Goal: Information Seeking & Learning: Find specific fact

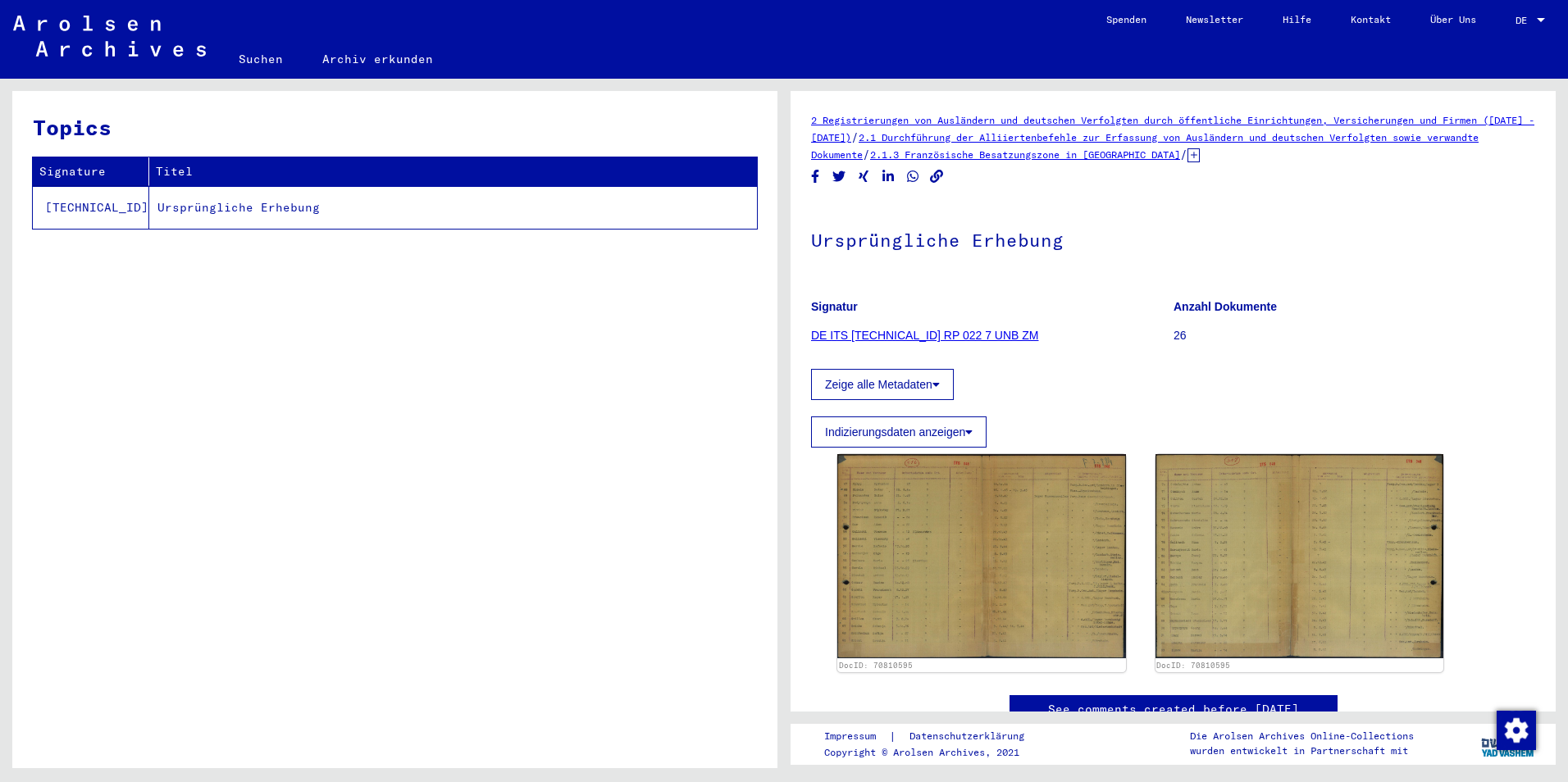
click at [253, 75] on link "Suchen" at bounding box center [261, 59] width 84 height 39
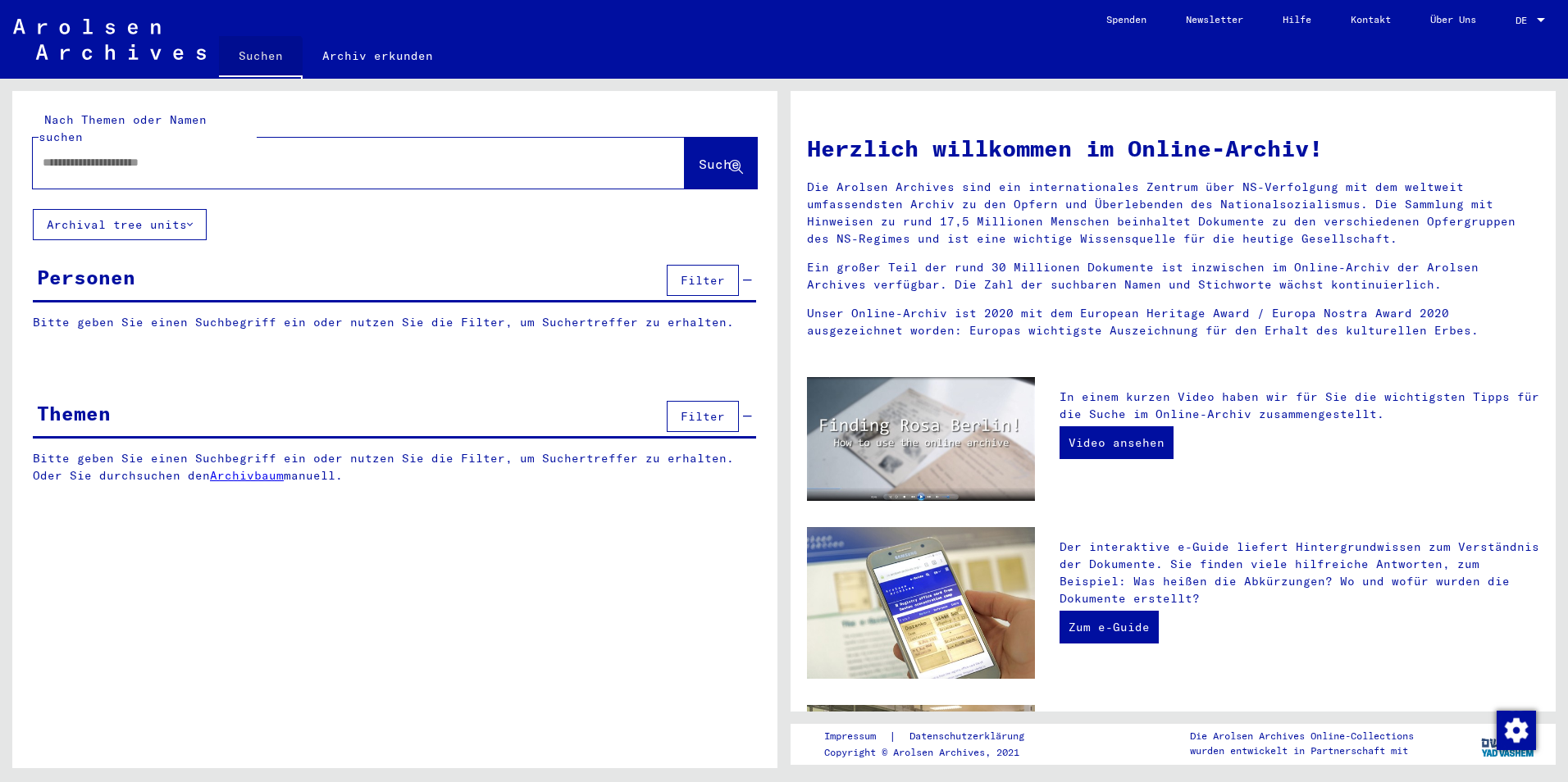
click at [245, 144] on div at bounding box center [334, 163] width 603 height 37
click at [229, 154] on input "text" at bounding box center [339, 163] width 593 height 17
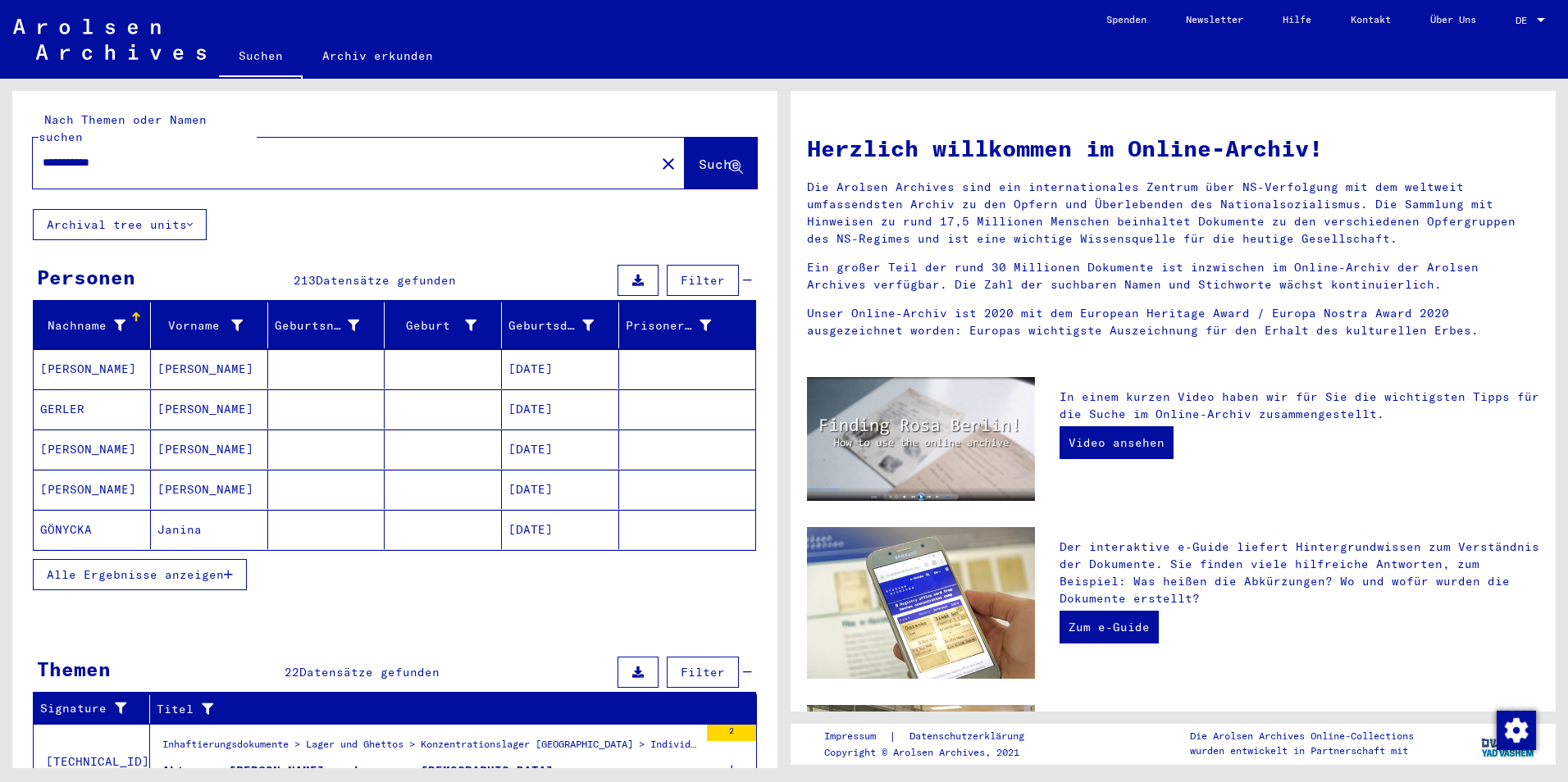
click at [202, 566] on button "Alle Ergebnisse anzeigen" at bounding box center [139, 574] width 214 height 31
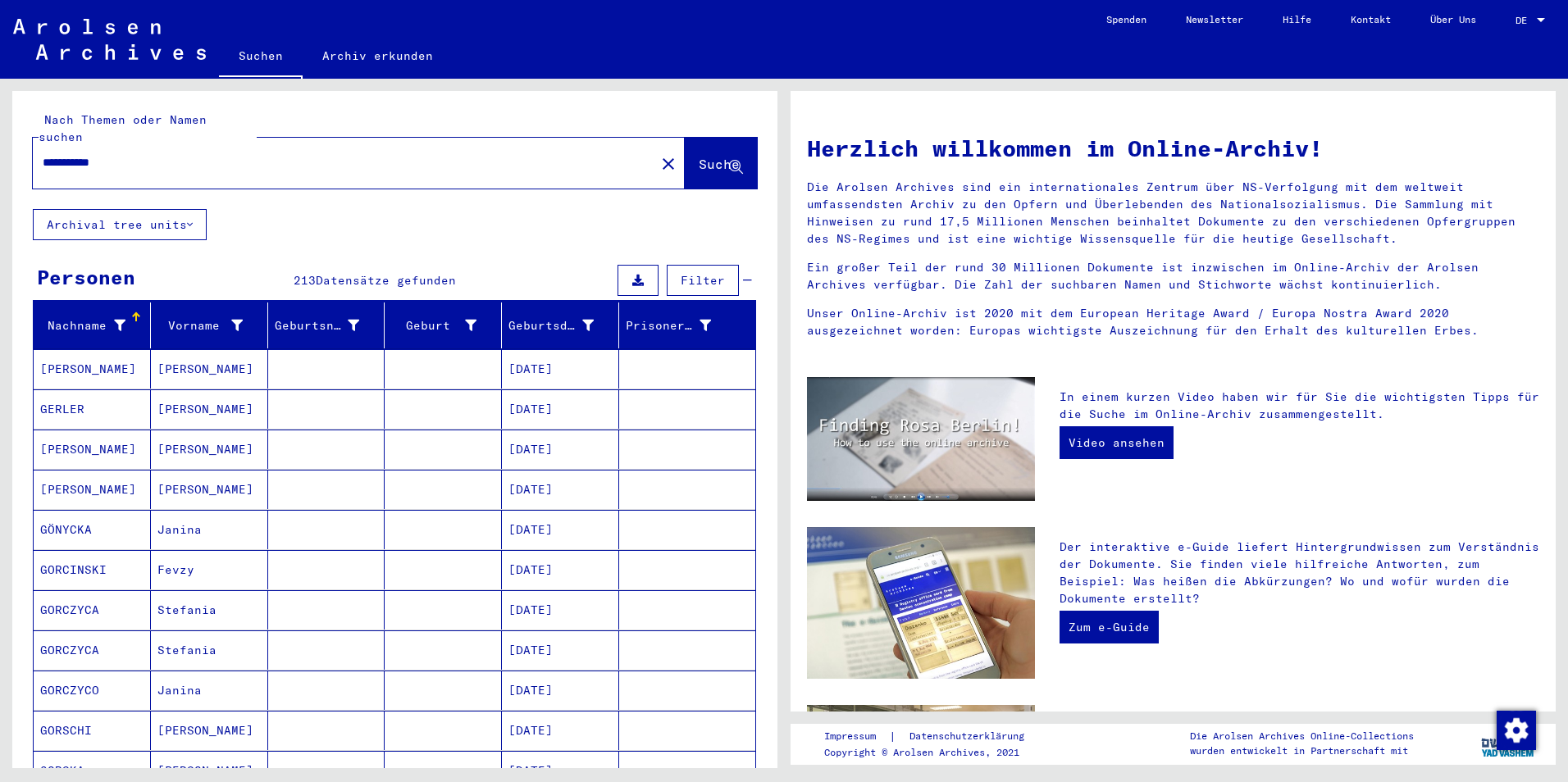
drag, startPoint x: 89, startPoint y: 147, endPoint x: 138, endPoint y: 129, distance: 52.2
click at [89, 154] on input "**********" at bounding box center [339, 163] width 593 height 17
type input "**********"
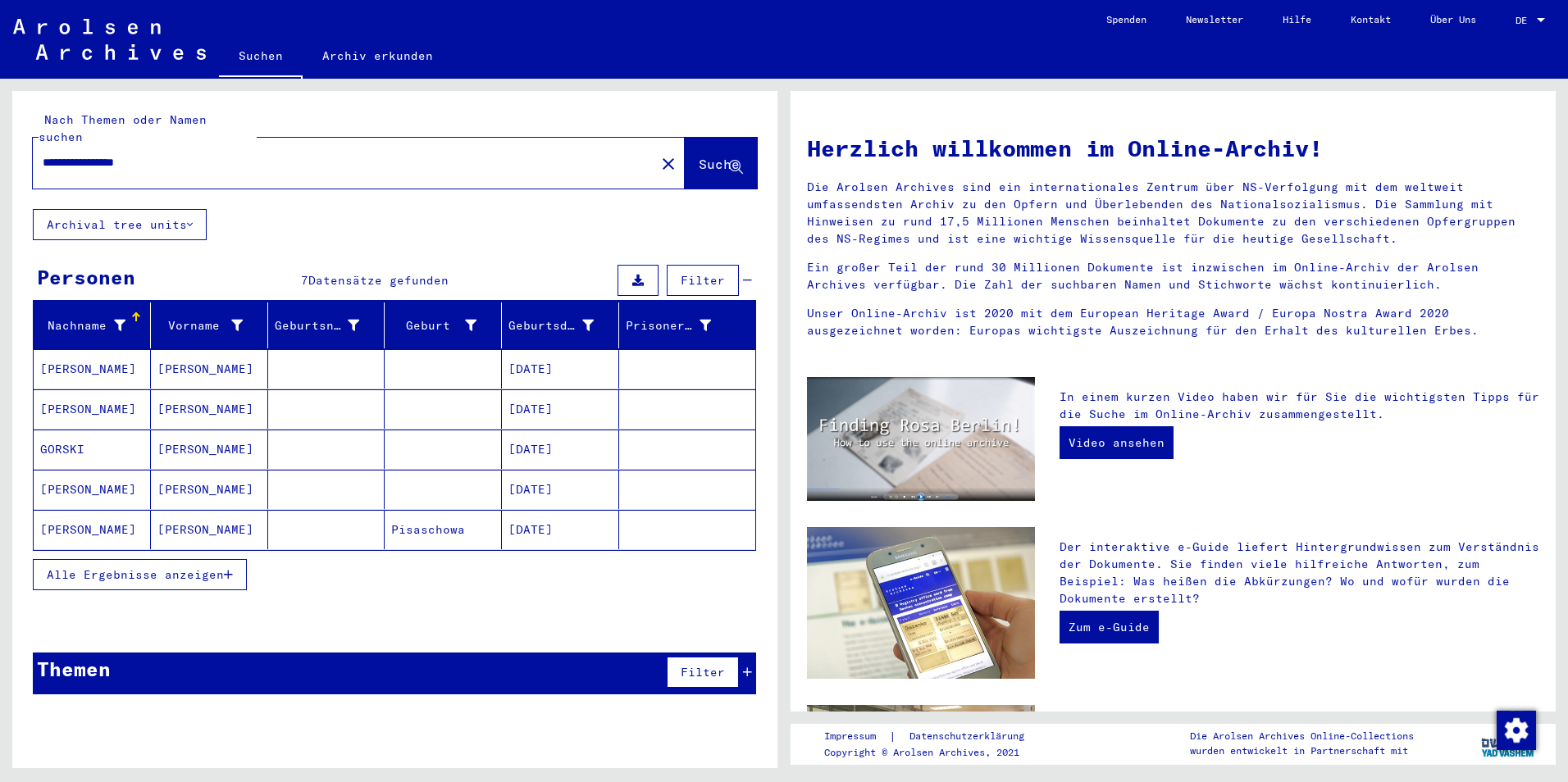
click at [305, 356] on mat-cell at bounding box center [327, 368] width 117 height 39
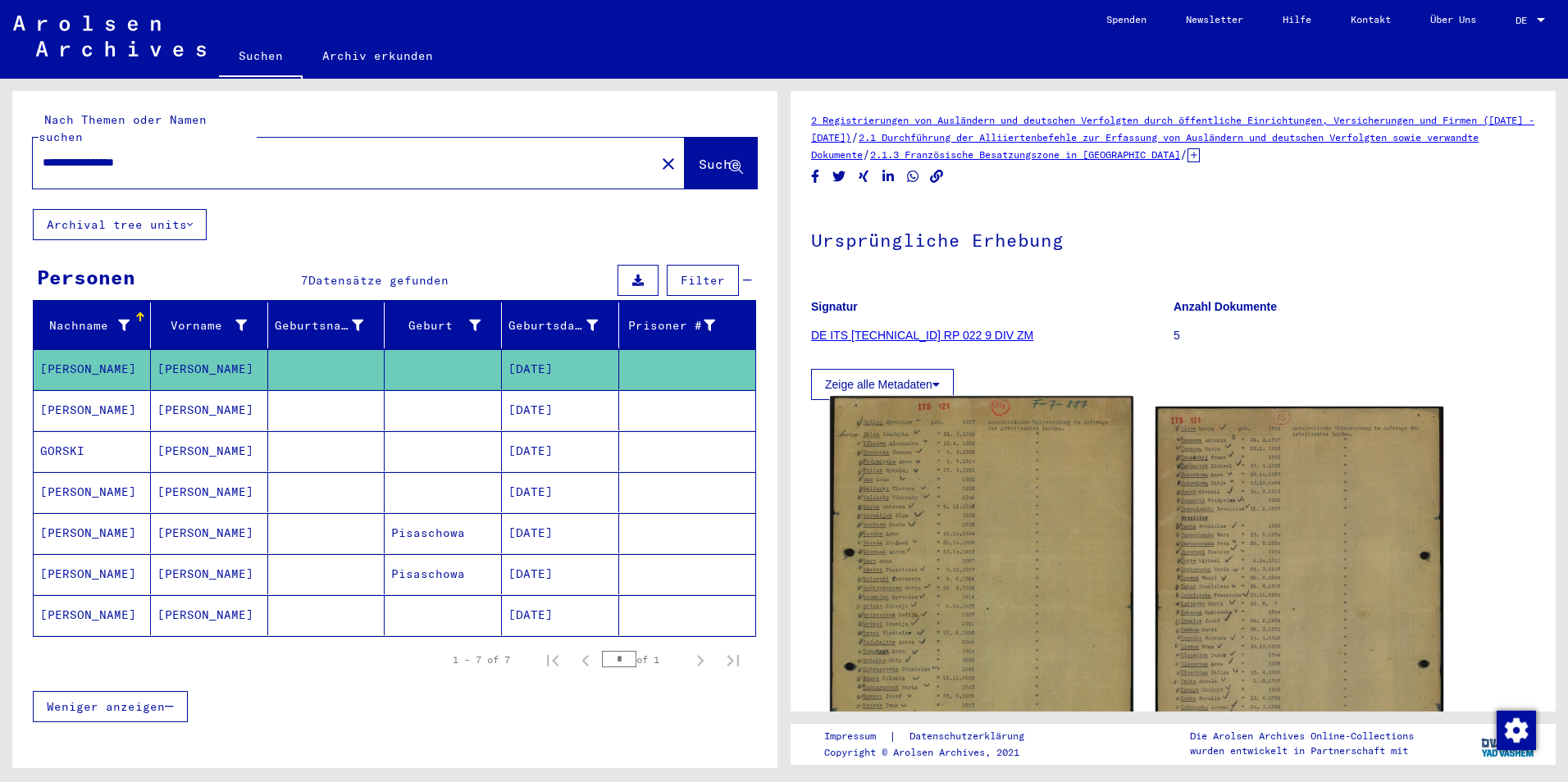
click at [986, 478] on img at bounding box center [981, 609] width 303 height 425
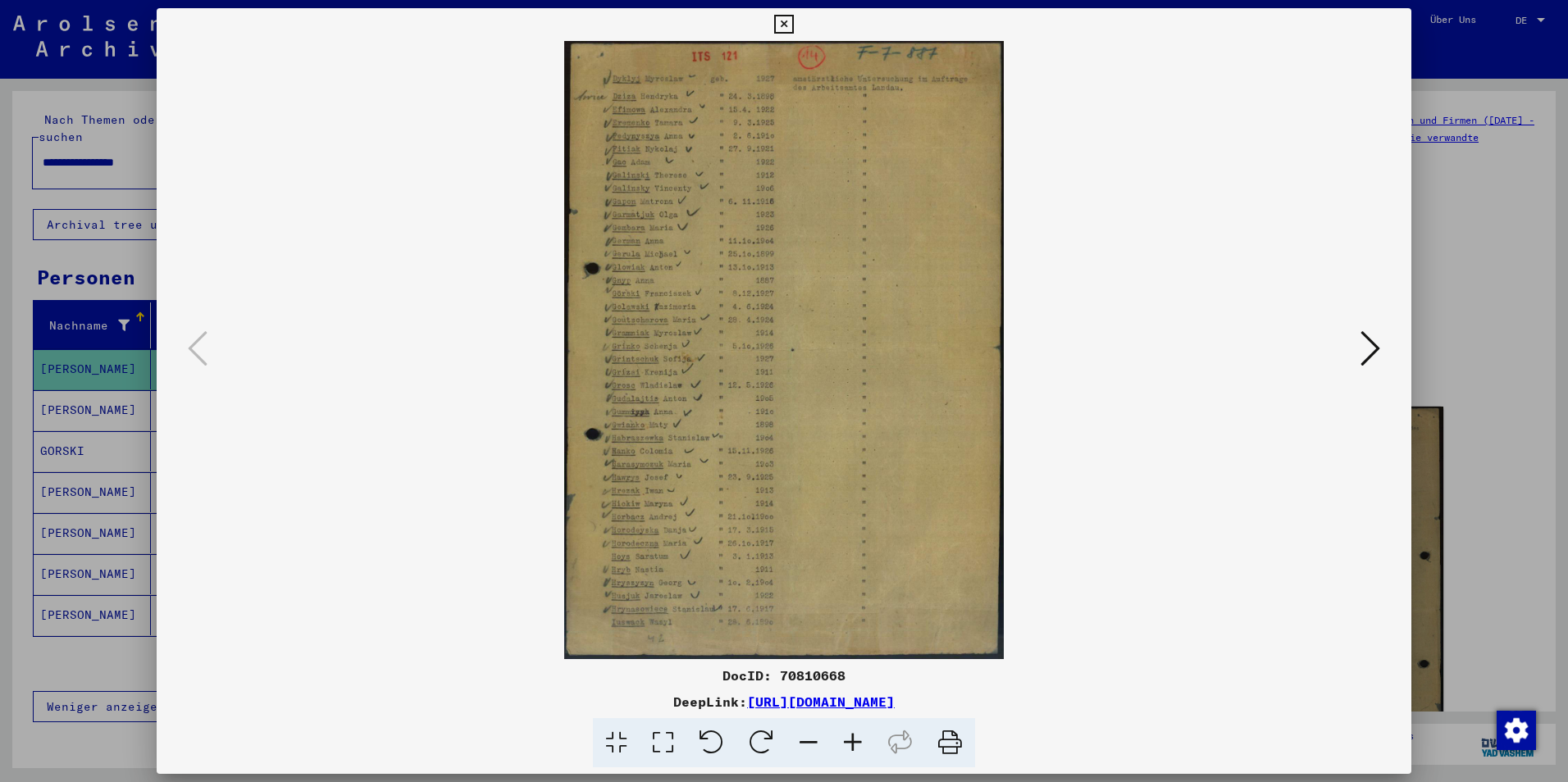
click at [185, 392] on div at bounding box center [784, 350] width 1254 height 618
click at [142, 392] on div at bounding box center [784, 391] width 1568 height 782
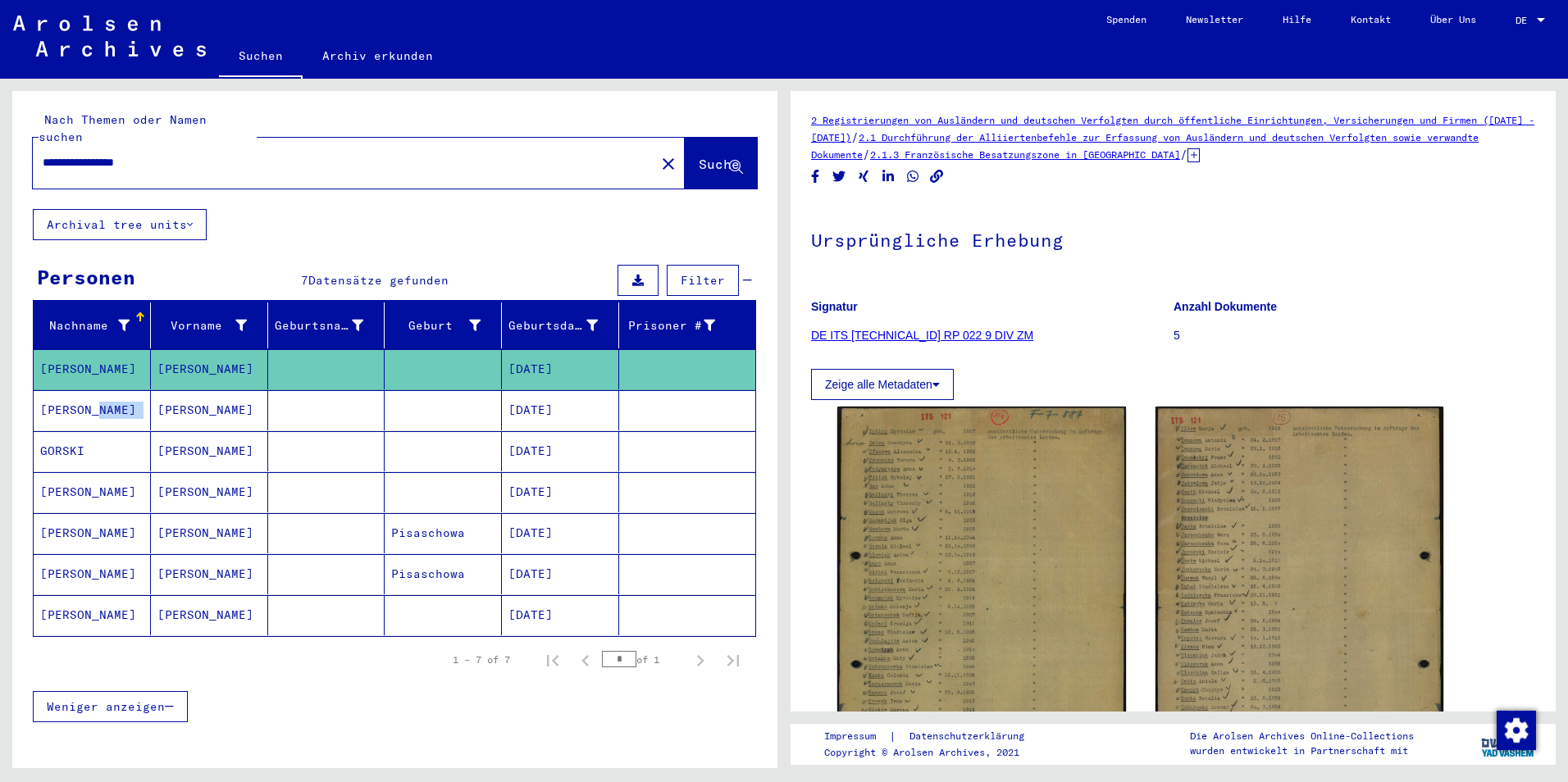
click at [142, 392] on mat-cell "[PERSON_NAME]" at bounding box center [92, 411] width 117 height 40
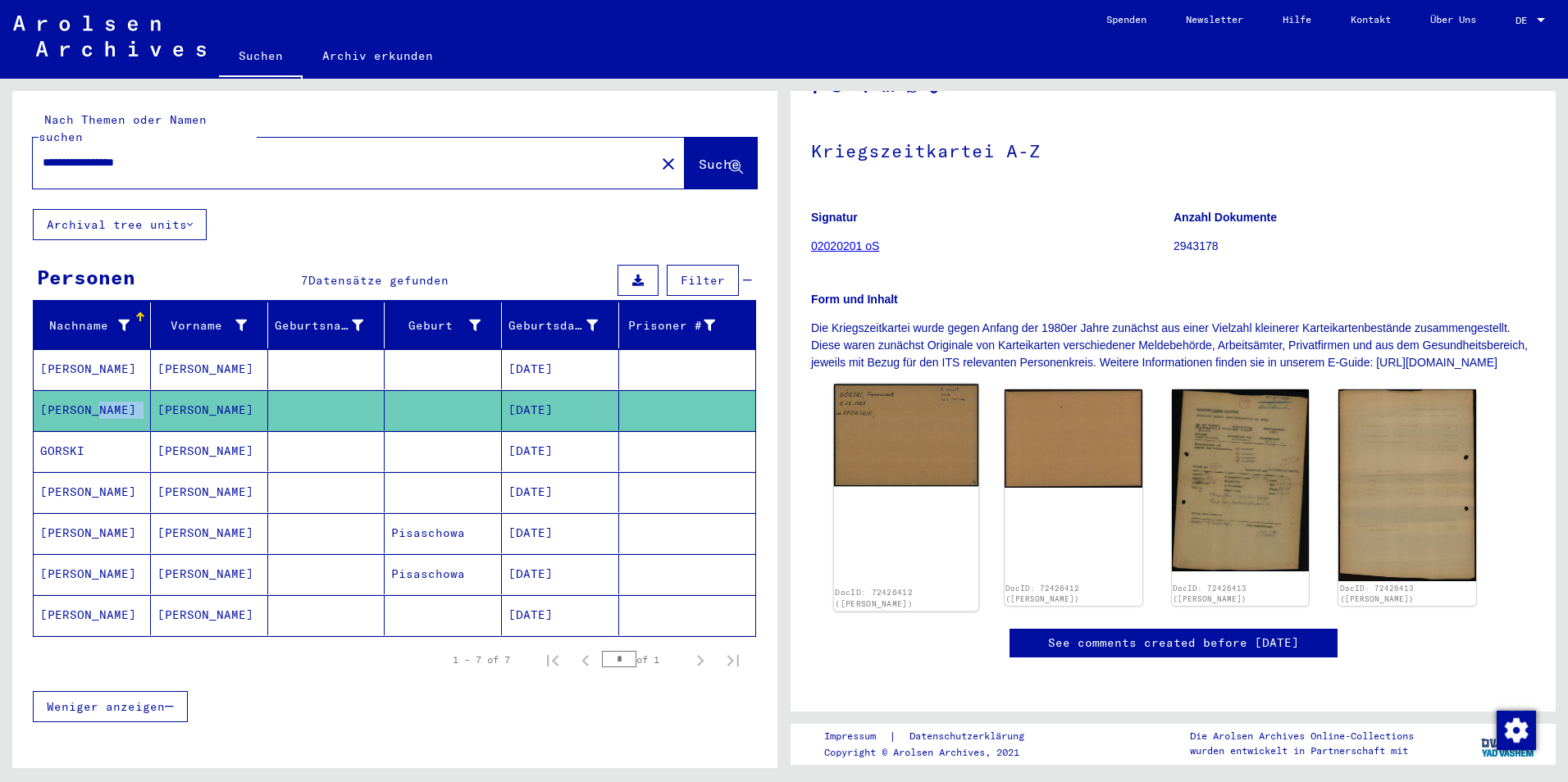
scroll to position [246, 0]
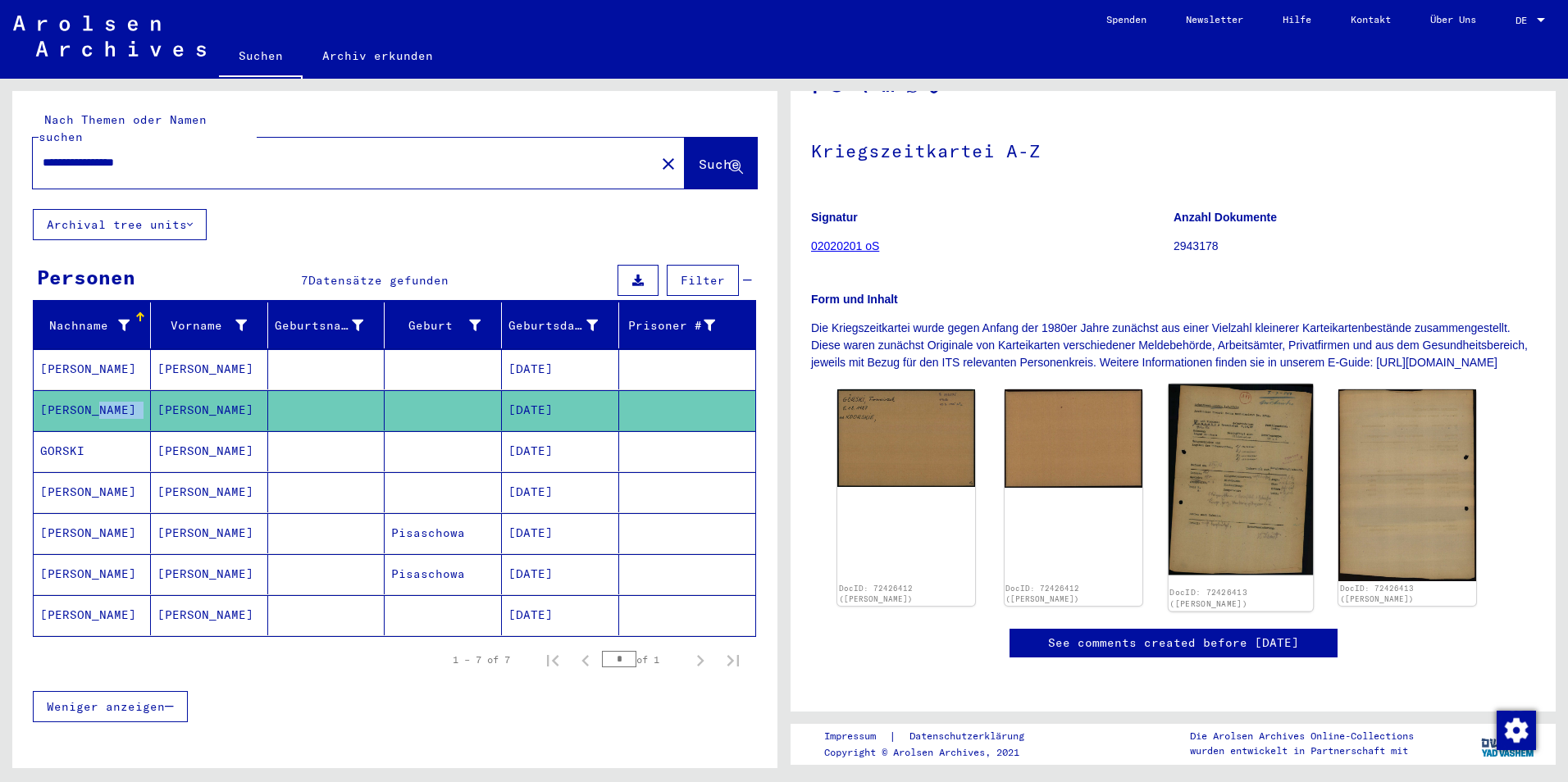
click at [1233, 385] on img at bounding box center [1240, 480] width 144 height 191
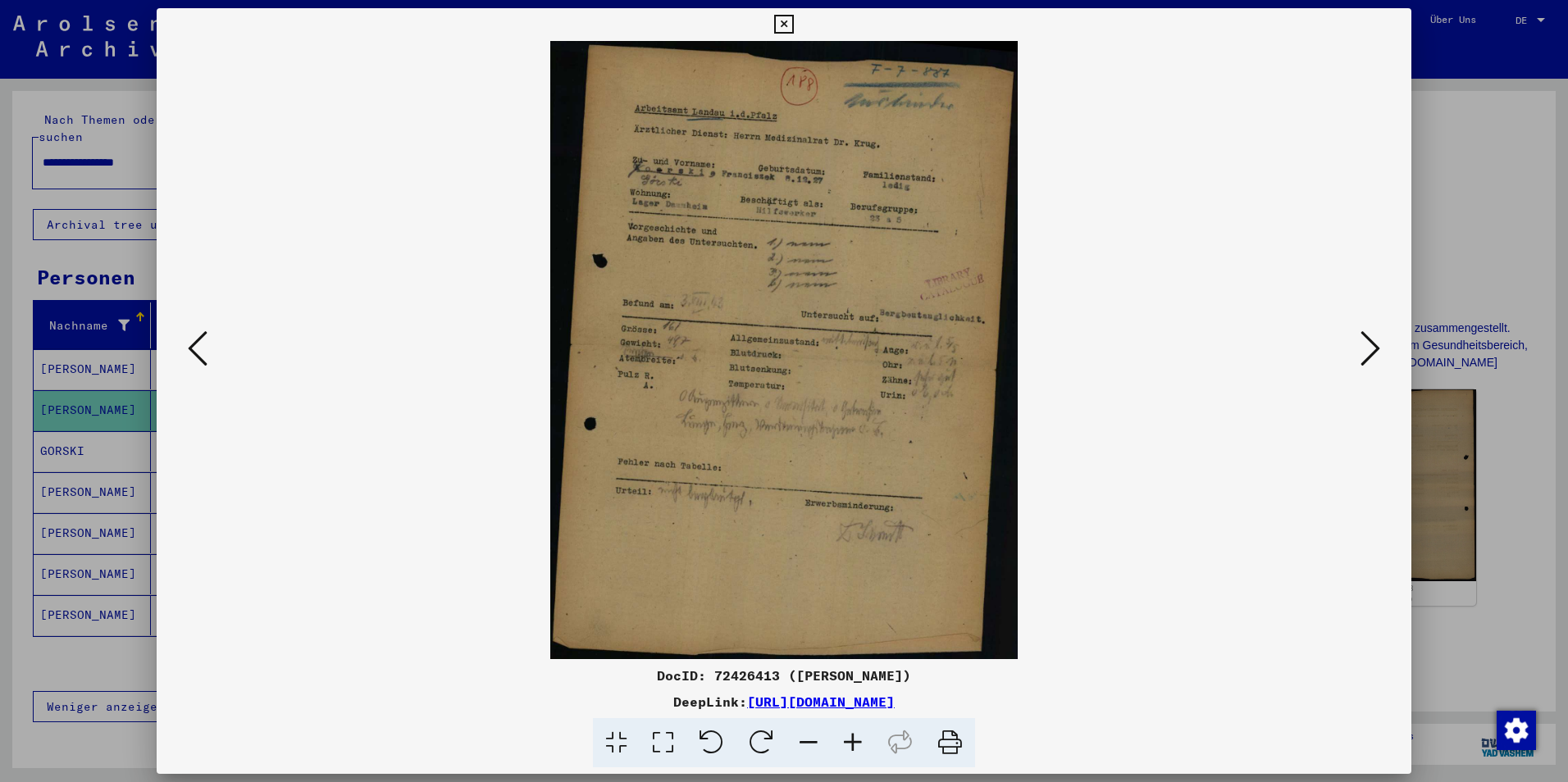
click at [658, 754] on icon at bounding box center [663, 744] width 47 height 50
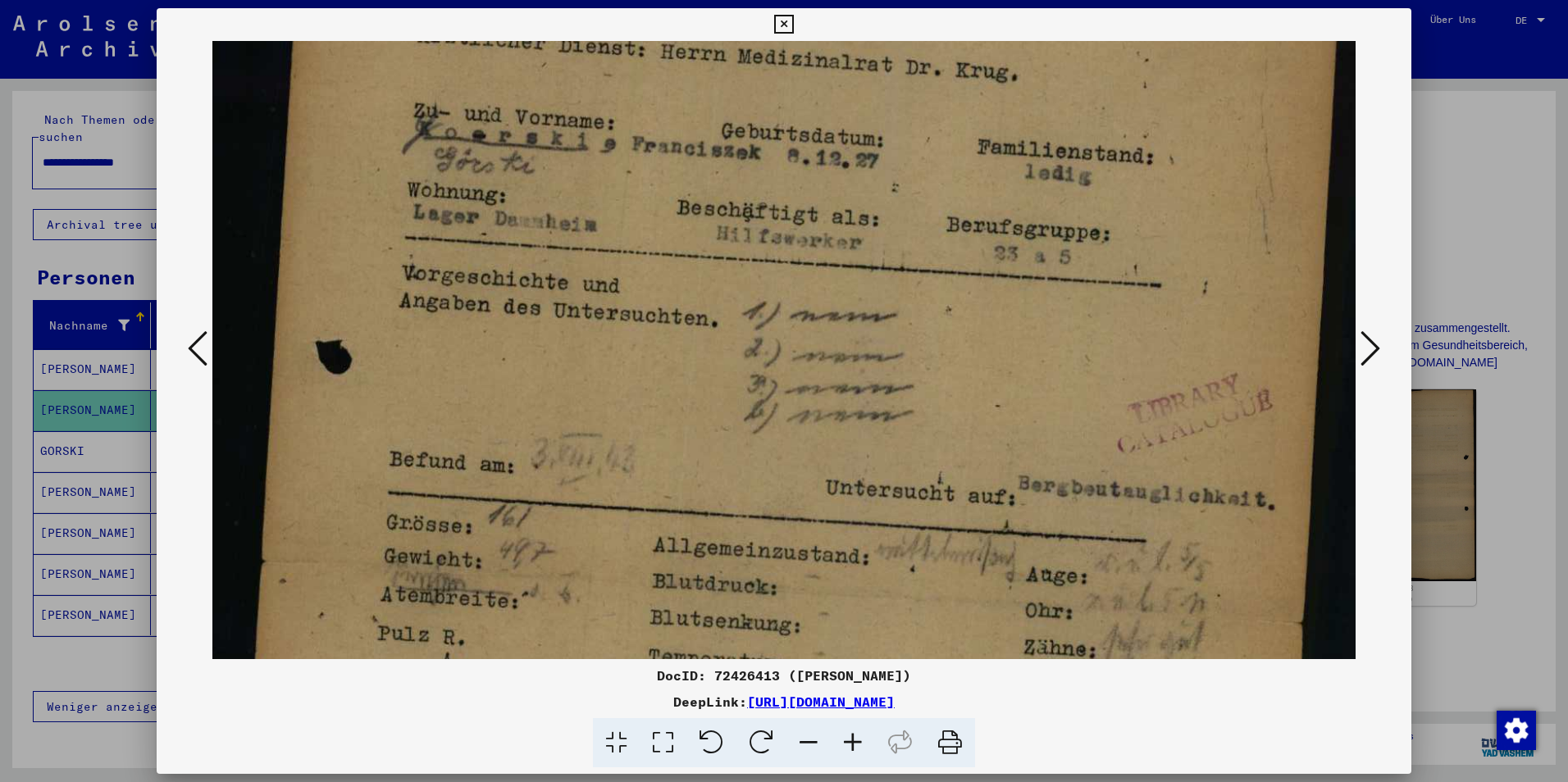
drag, startPoint x: 864, startPoint y: 471, endPoint x: 886, endPoint y: 247, distance: 225.1
click at [886, 247] on img at bounding box center [784, 574] width 1143 height 1508
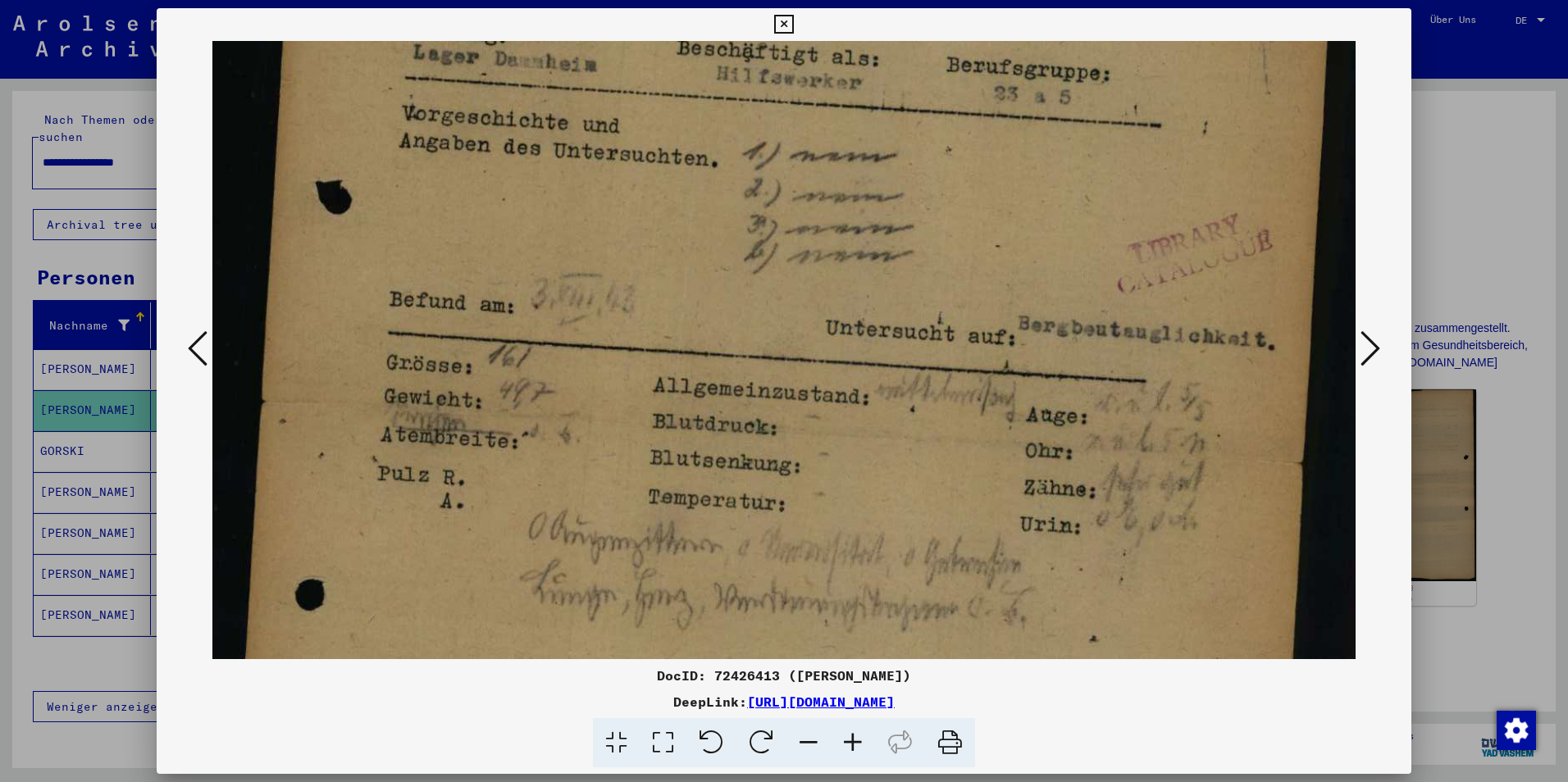
scroll to position [385, 0]
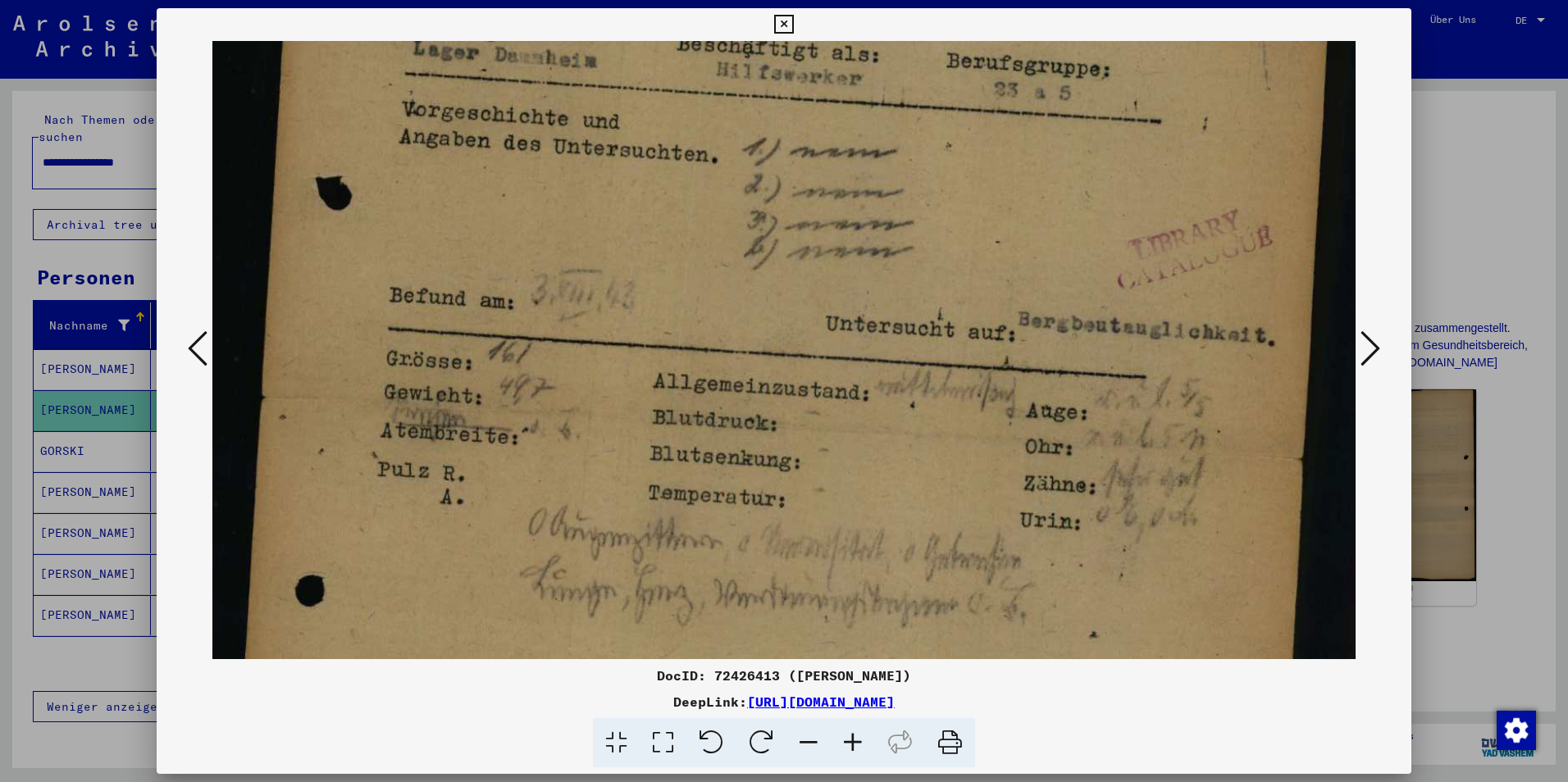
drag, startPoint x: 873, startPoint y: 481, endPoint x: 888, endPoint y: 320, distance: 161.7
click at [888, 320] on img at bounding box center [784, 411] width 1143 height 1508
drag, startPoint x: 1279, startPoint y: 401, endPoint x: 1277, endPoint y: 15, distance: 386.0
click at [1278, 21] on div "DocID: 72426413 ([PERSON_NAME]) DeepLink: [URL][DOMAIN_NAME]" at bounding box center [784, 389] width 1254 height 760
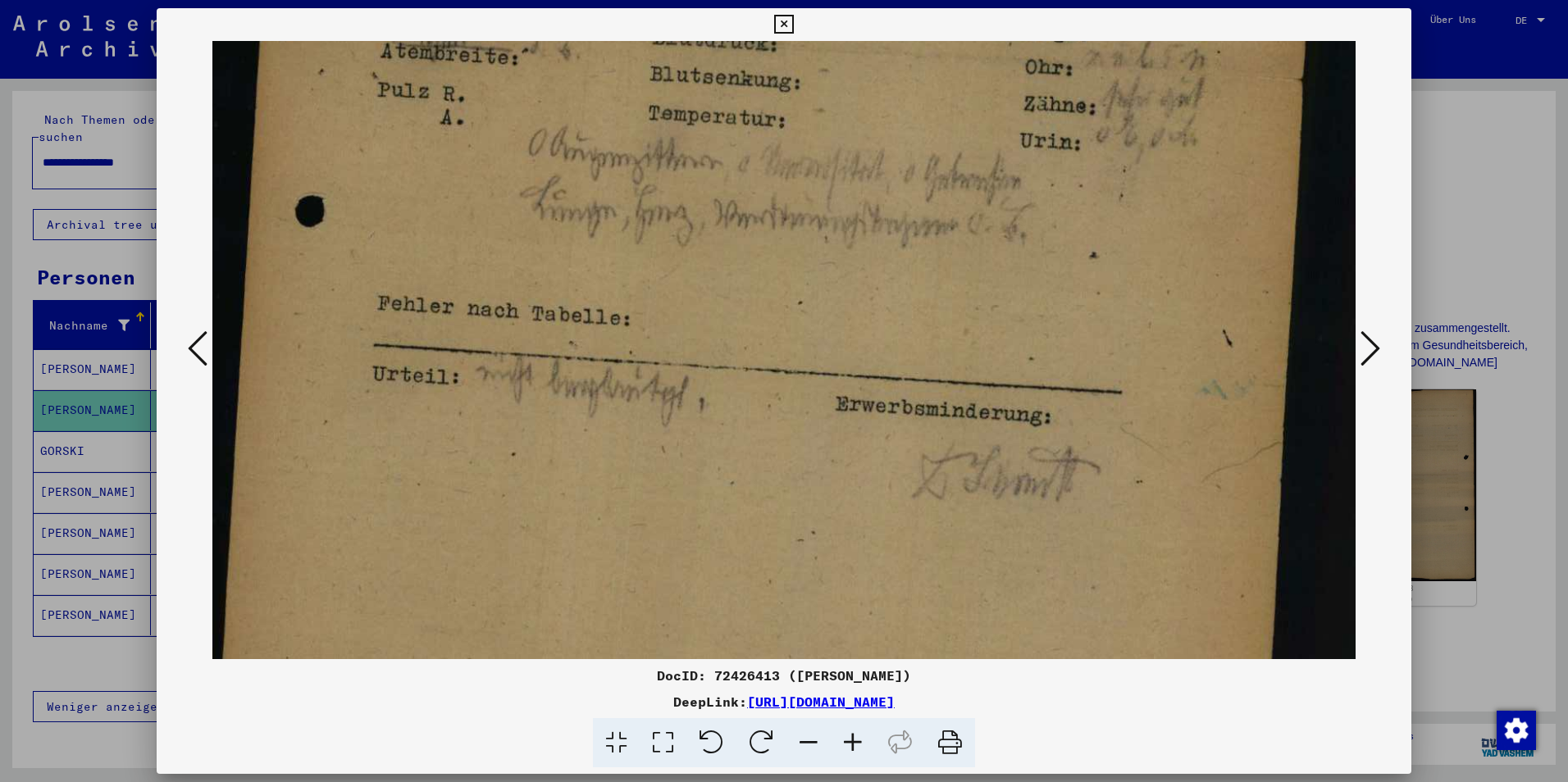
click at [1513, 289] on div at bounding box center [784, 391] width 1568 height 782
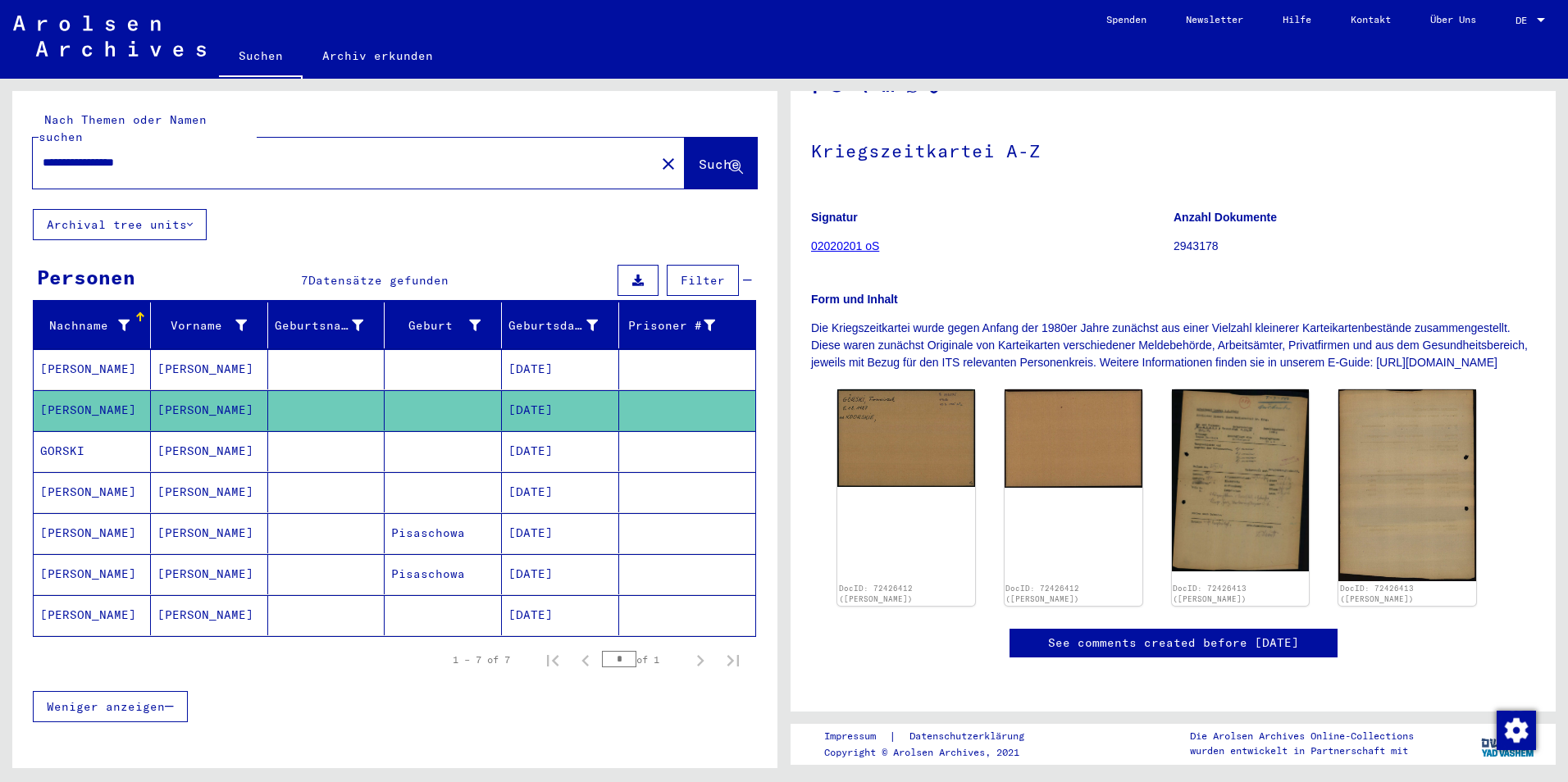
scroll to position [0, 0]
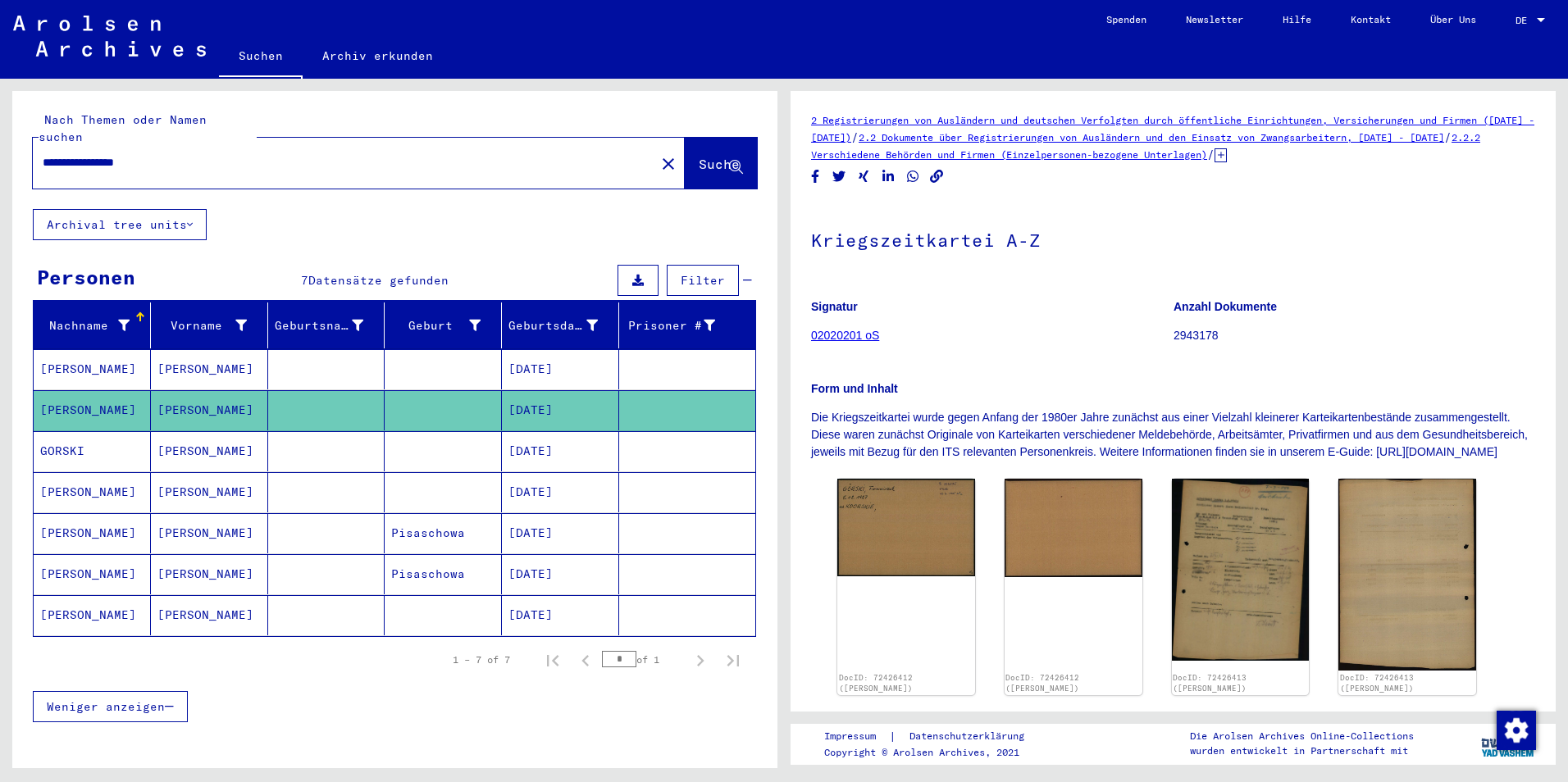
click at [1227, 153] on icon at bounding box center [1220, 155] width 13 height 13
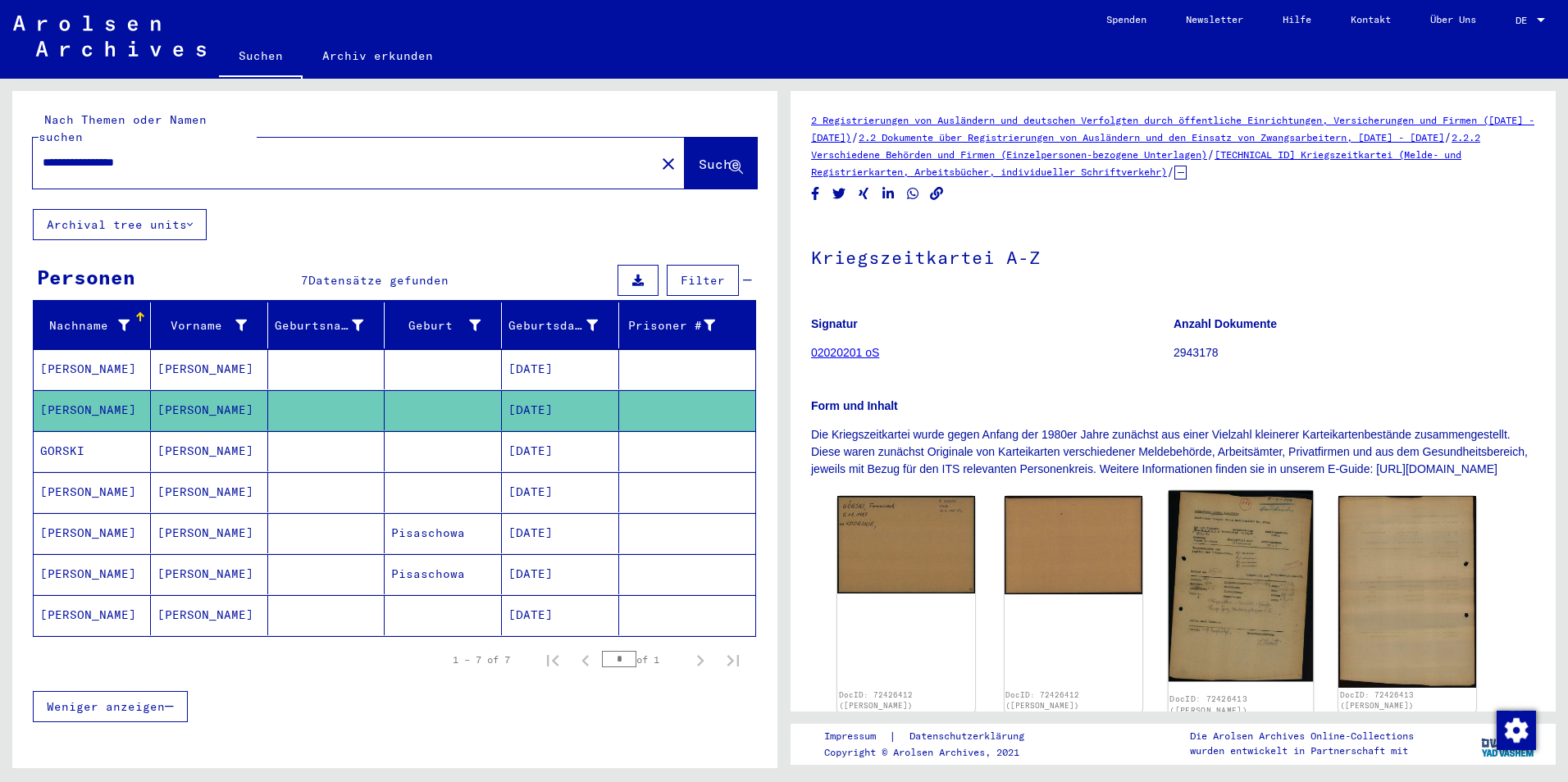
click at [1284, 608] on img at bounding box center [1240, 587] width 144 height 191
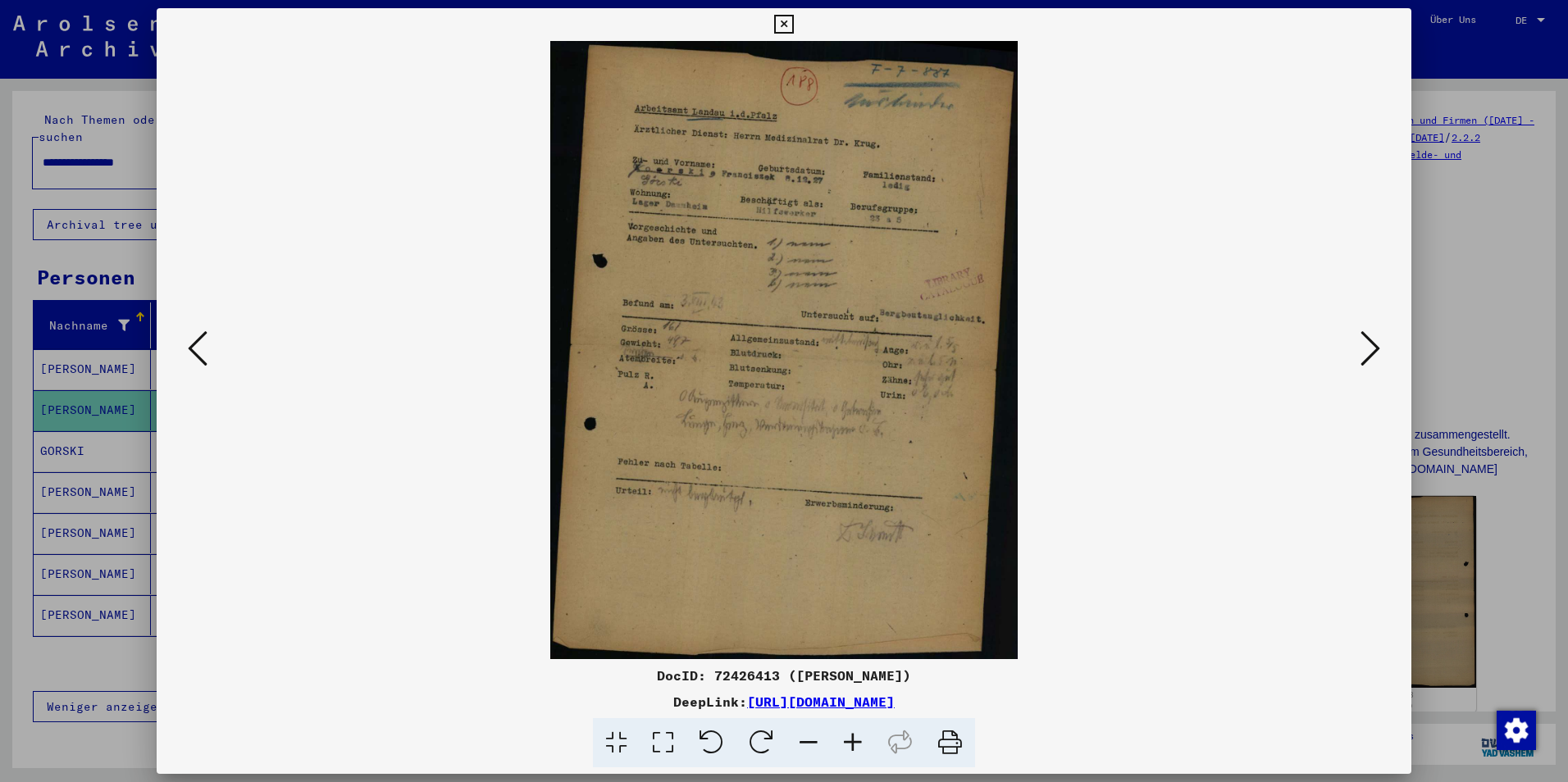
click at [1369, 336] on icon at bounding box center [1370, 348] width 19 height 39
